Goal: Task Accomplishment & Management: Use online tool/utility

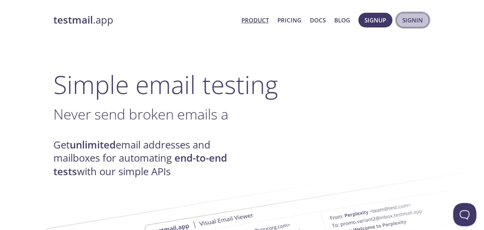
click at [413, 22] on span "Signin" at bounding box center [412, 20] width 21 height 10
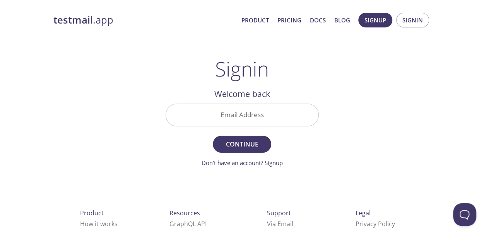
click at [228, 117] on input "Email Address" at bounding box center [242, 115] width 152 height 22
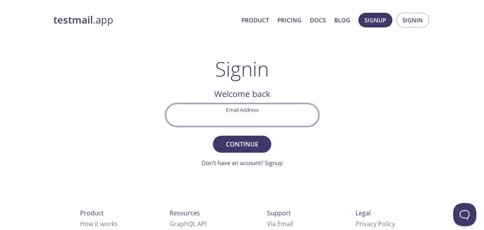
type input "[EMAIL_ADDRESS][DOMAIN_NAME]"
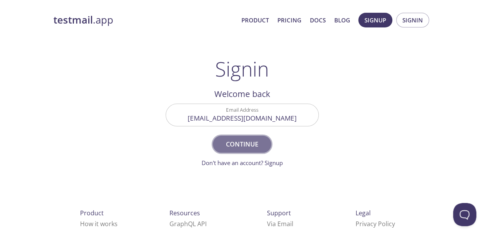
click at [253, 140] on span "Continue" at bounding box center [241, 144] width 41 height 11
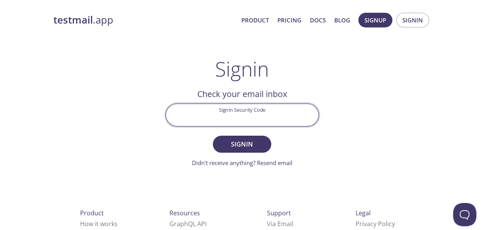
click at [223, 117] on input "Signin Security Code" at bounding box center [242, 115] width 152 height 22
paste input "4JQD6LY"
type input "4JQD6LY"
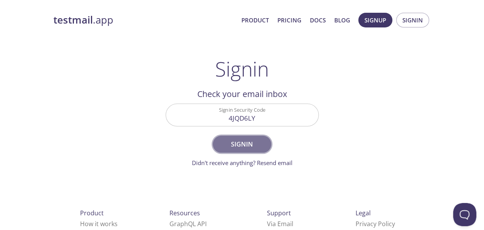
click at [228, 143] on span "Signin" at bounding box center [241, 144] width 41 height 11
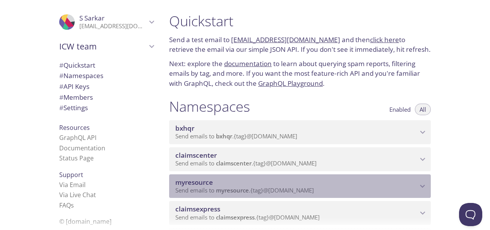
click at [418, 190] on icon "myresource namespace" at bounding box center [423, 186] width 10 height 10
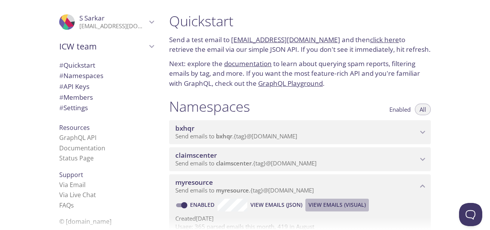
click at [329, 205] on span "View Emails (Visual)" at bounding box center [336, 204] width 57 height 9
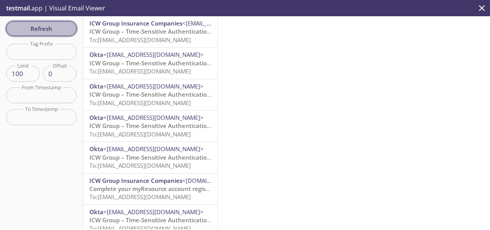
click at [50, 31] on span "Refresh" at bounding box center [41, 29] width 58 height 10
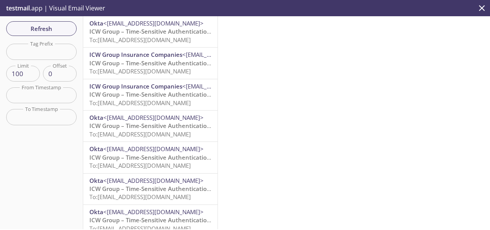
click at [169, 39] on span "To: [EMAIL_ADDRESS][DOMAIN_NAME]" at bounding box center [139, 40] width 101 height 8
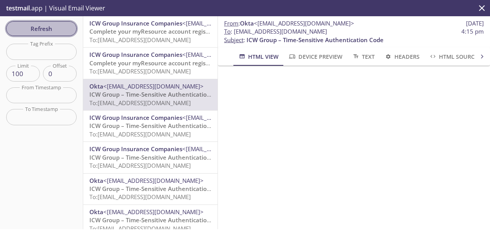
click at [35, 31] on span "Refresh" at bounding box center [41, 29] width 58 height 10
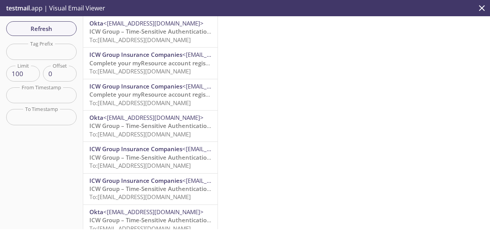
click at [169, 35] on span "ICW Group – Time-Sensitive Authentication Code" at bounding box center [157, 31] width 137 height 8
